Goal: Find specific page/section: Find specific page/section

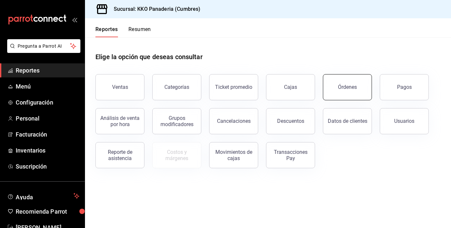
click at [360, 80] on button "Órdenes" at bounding box center [347, 87] width 49 height 26
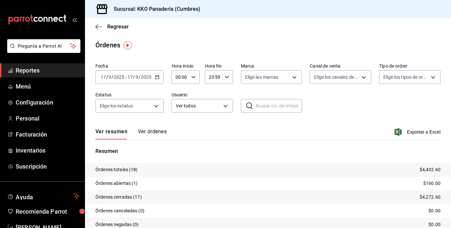
click at [30, 72] on span "Reportes" at bounding box center [48, 70] width 64 height 9
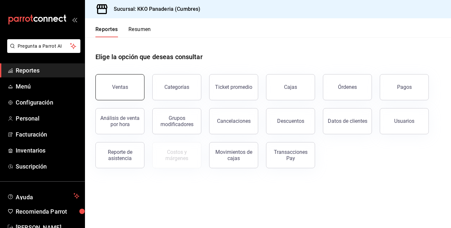
click at [105, 99] on button "Ventas" at bounding box center [119, 87] width 49 height 26
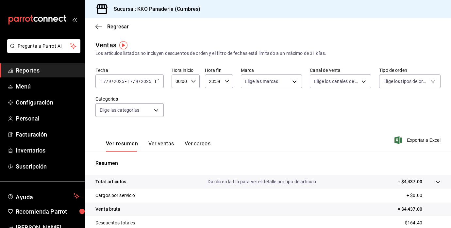
click at [27, 73] on span "Reportes" at bounding box center [48, 70] width 64 height 9
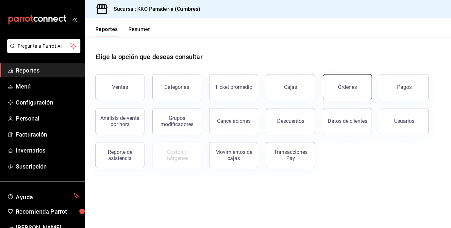
click at [342, 88] on div "Órdenes" at bounding box center [347, 87] width 19 height 6
